Goal: Check status: Check status

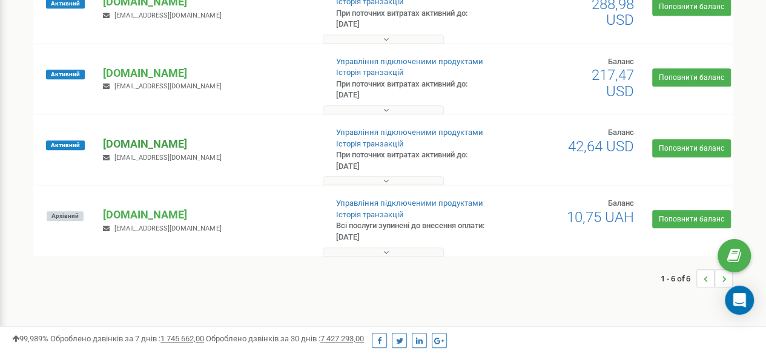
click at [132, 145] on p "[DOMAIN_NAME]" at bounding box center [209, 144] width 213 height 16
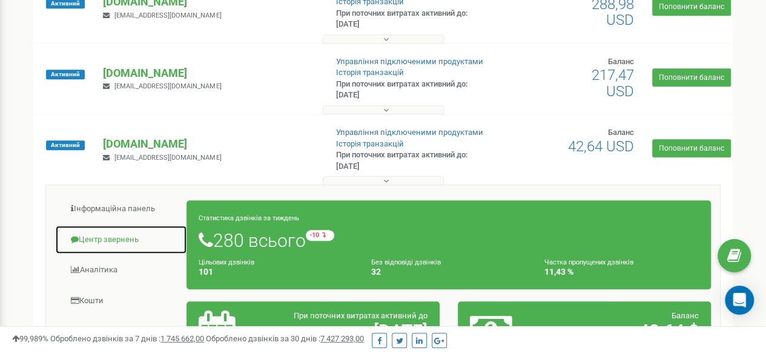
click at [108, 237] on link "Центр звернень" at bounding box center [121, 240] width 132 height 30
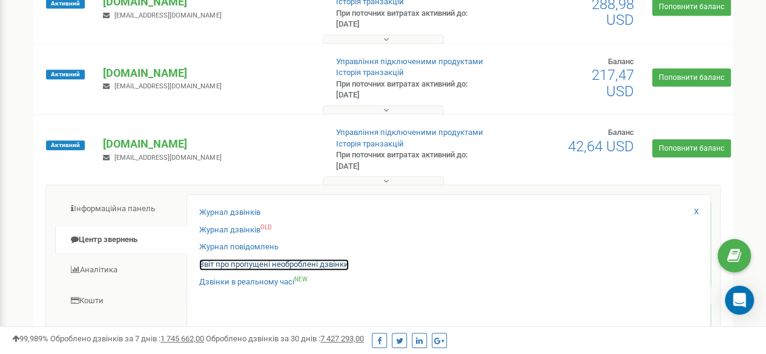
click at [242, 259] on link "Звіт про пропущені необроблені дзвінки" at bounding box center [274, 265] width 150 height 12
